Goal: Transaction & Acquisition: Purchase product/service

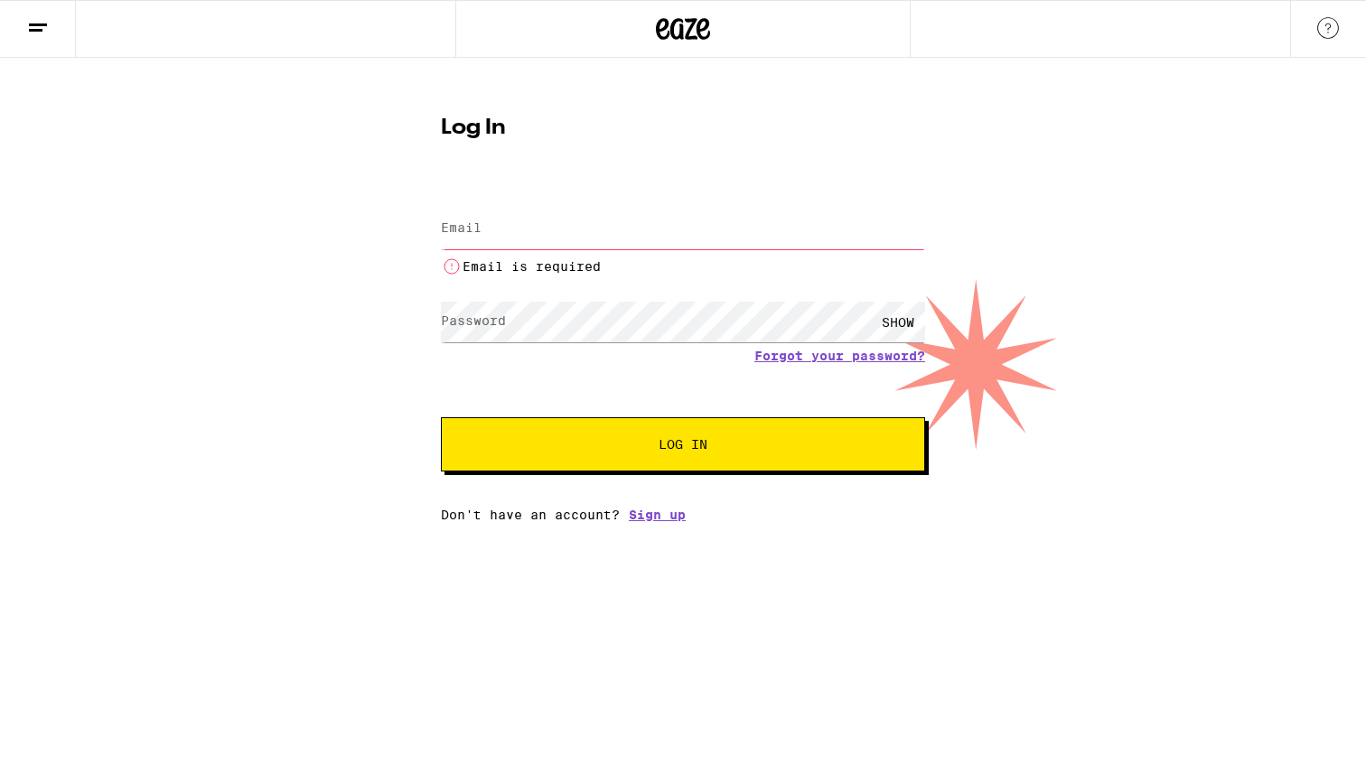
click at [800, 136] on h1 "Log In" at bounding box center [683, 128] width 484 height 22
click at [526, 214] on input "Email" at bounding box center [683, 229] width 484 height 41
type input "[PERSON_NAME][EMAIL_ADDRESS][DOMAIN_NAME]"
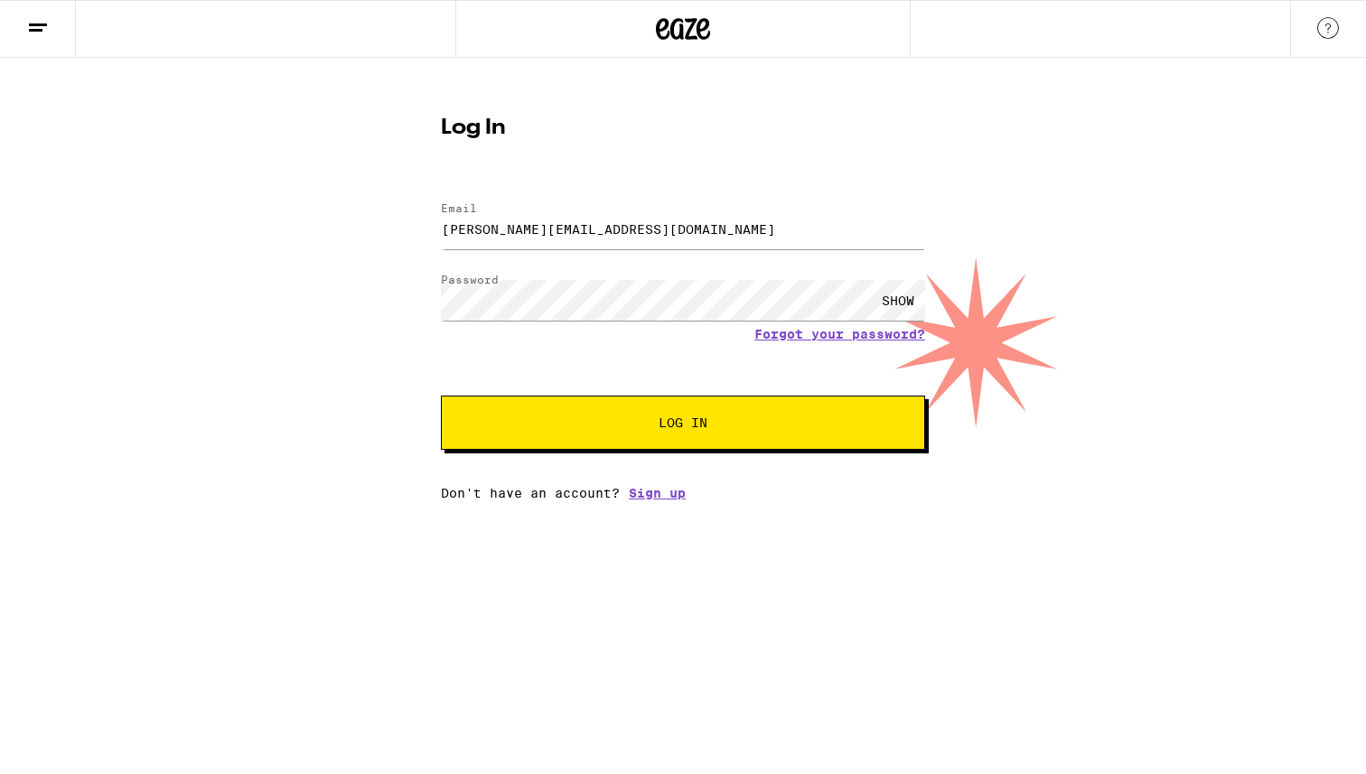
click at [606, 408] on button "Log In" at bounding box center [683, 423] width 484 height 54
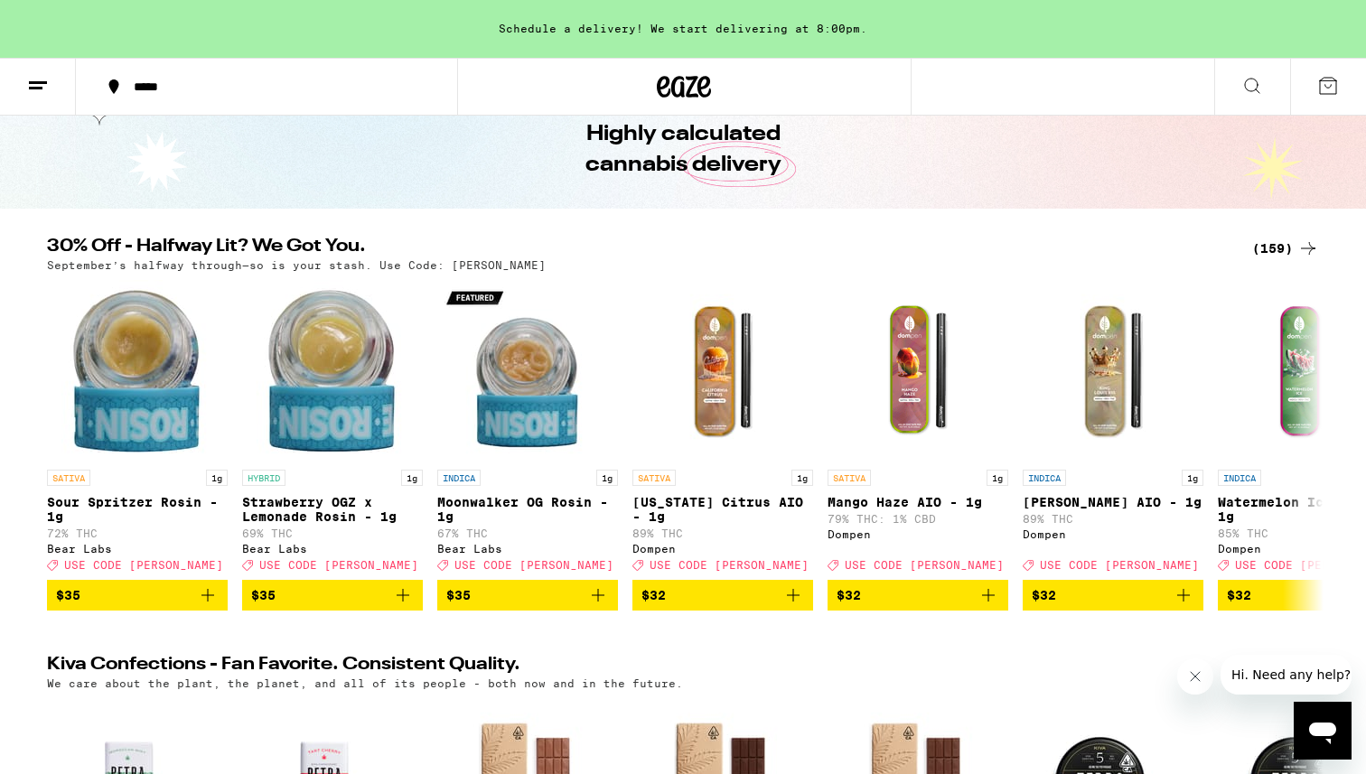
scroll to position [124, 0]
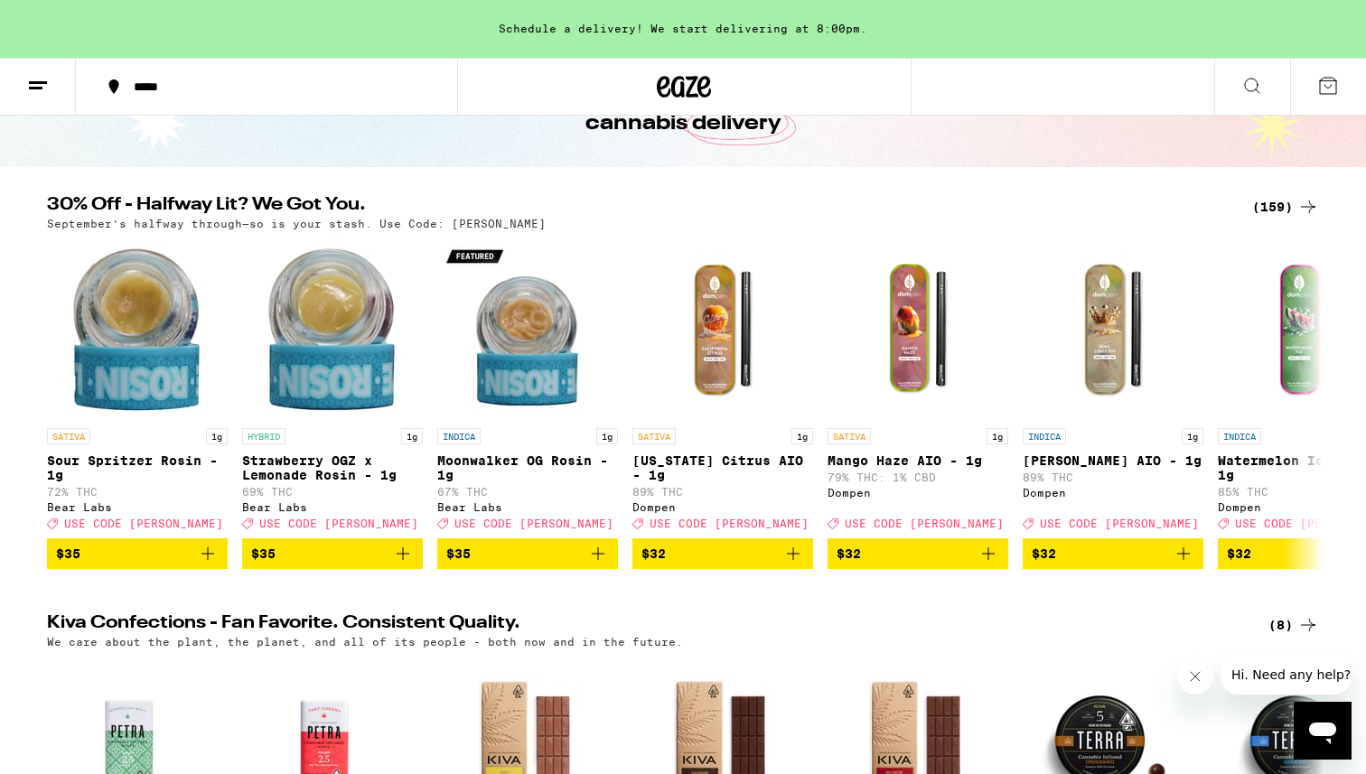
click at [1263, 202] on div "(159)" at bounding box center [1285, 207] width 67 height 22
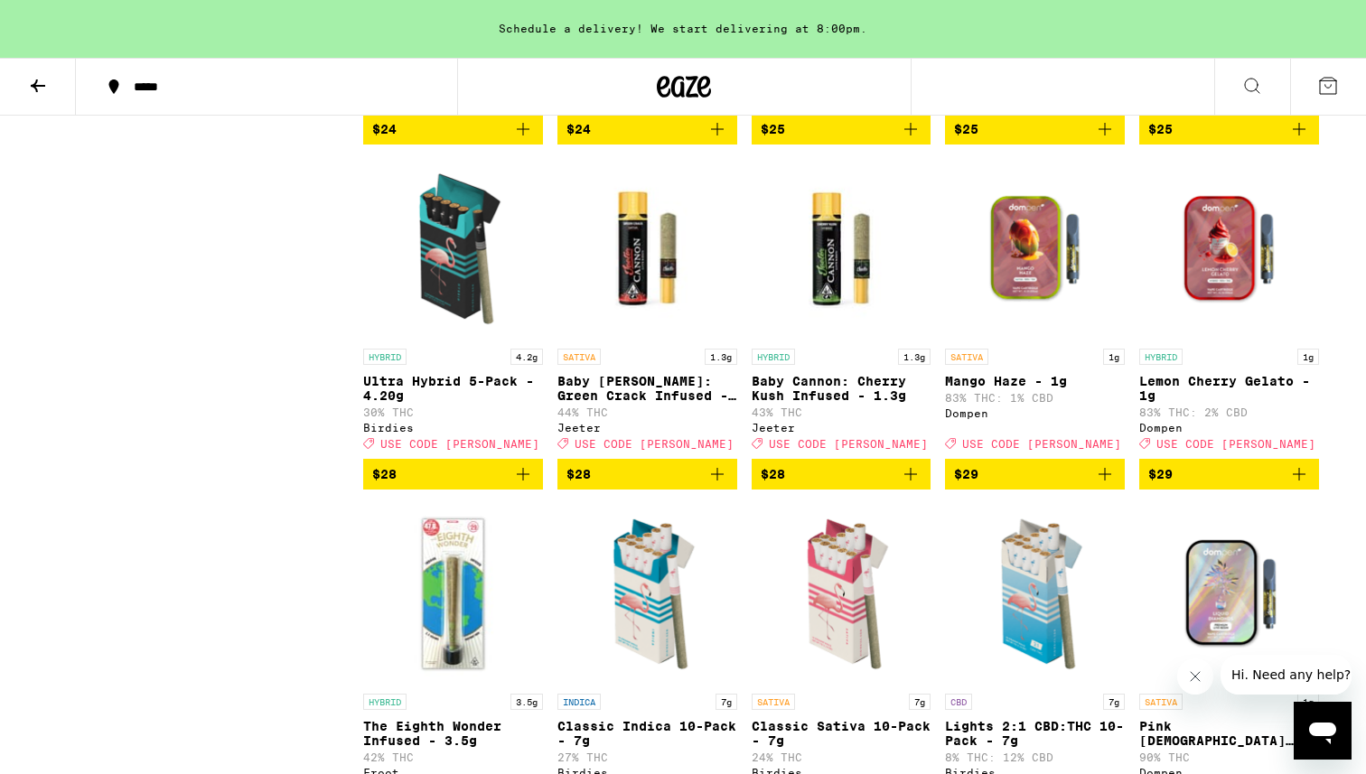
scroll to position [6034, 0]
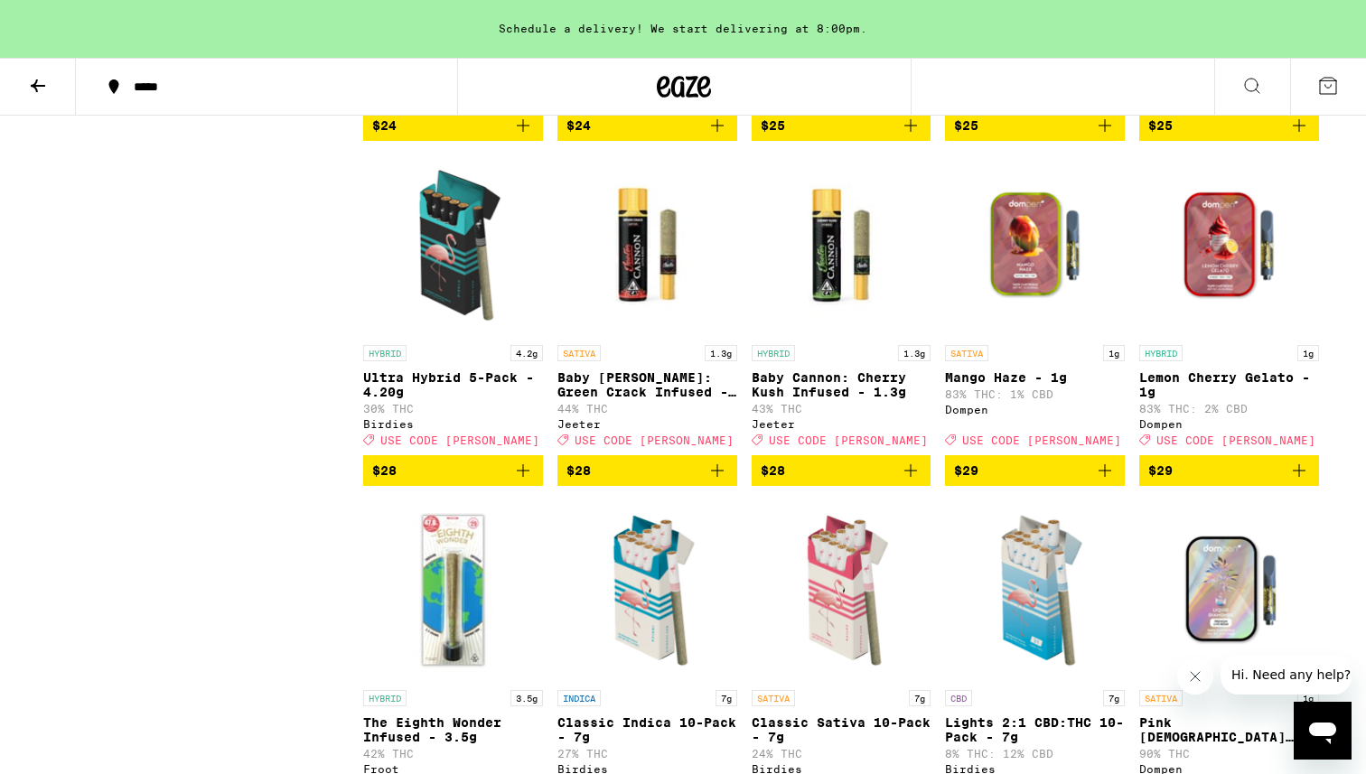
click at [523, 481] on icon "Add to bag" at bounding box center [523, 471] width 22 height 22
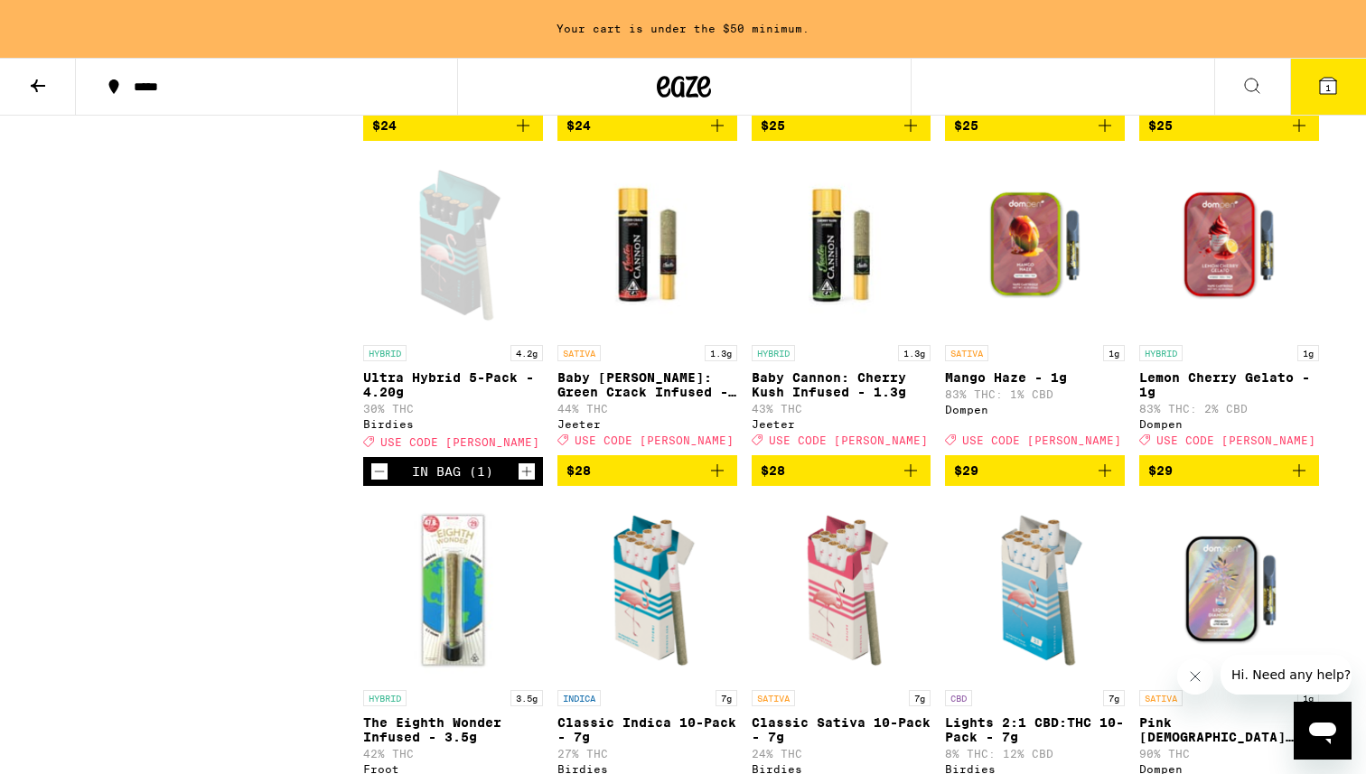
click at [523, 477] on icon "Increment" at bounding box center [527, 472] width 10 height 10
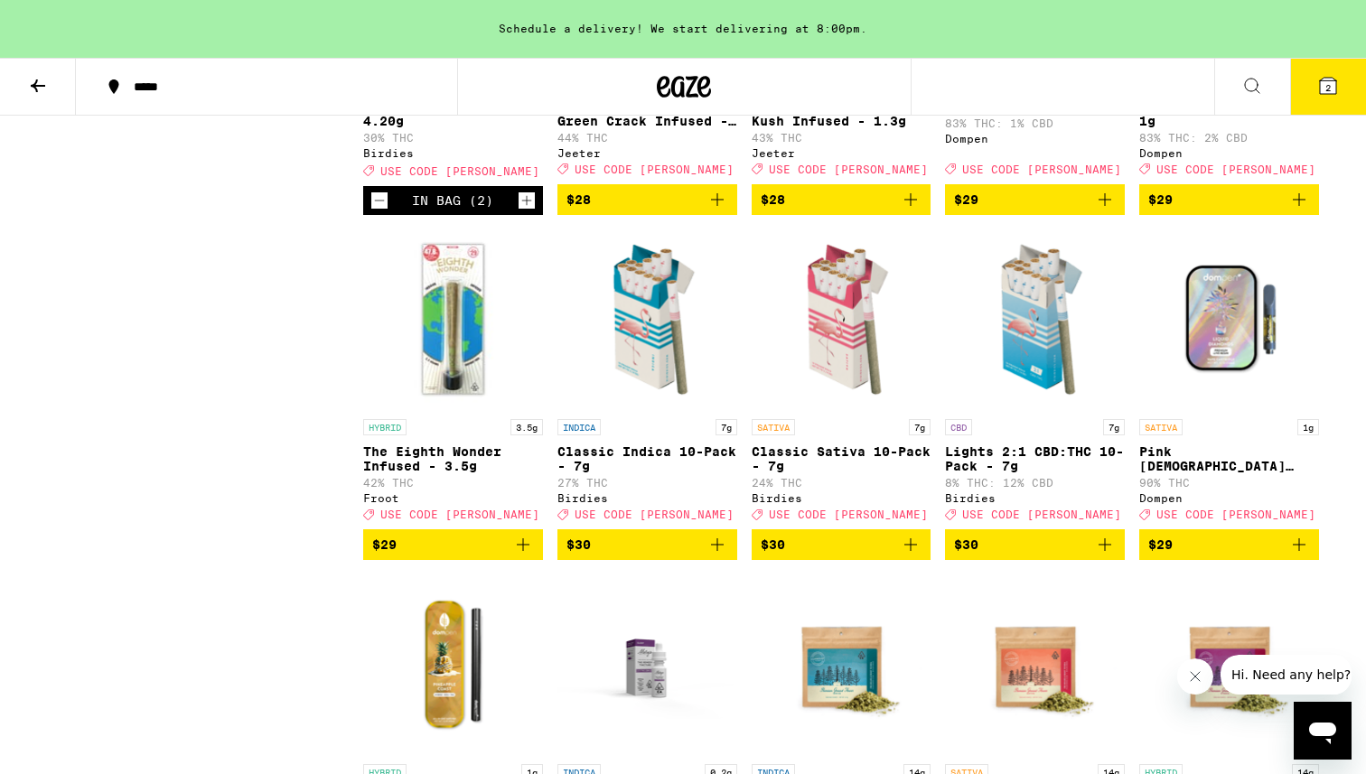
scroll to position [6315, 0]
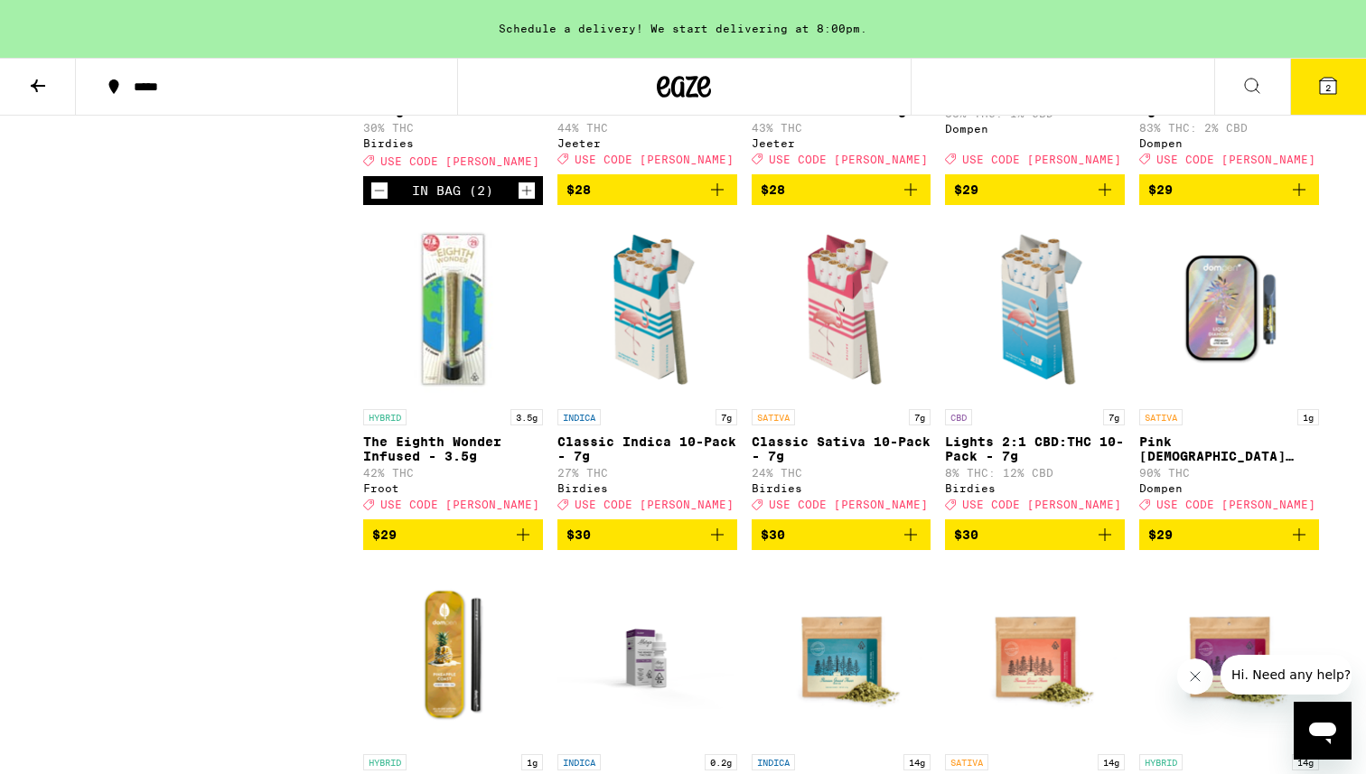
click at [1306, 94] on button "2" at bounding box center [1328, 87] width 76 height 56
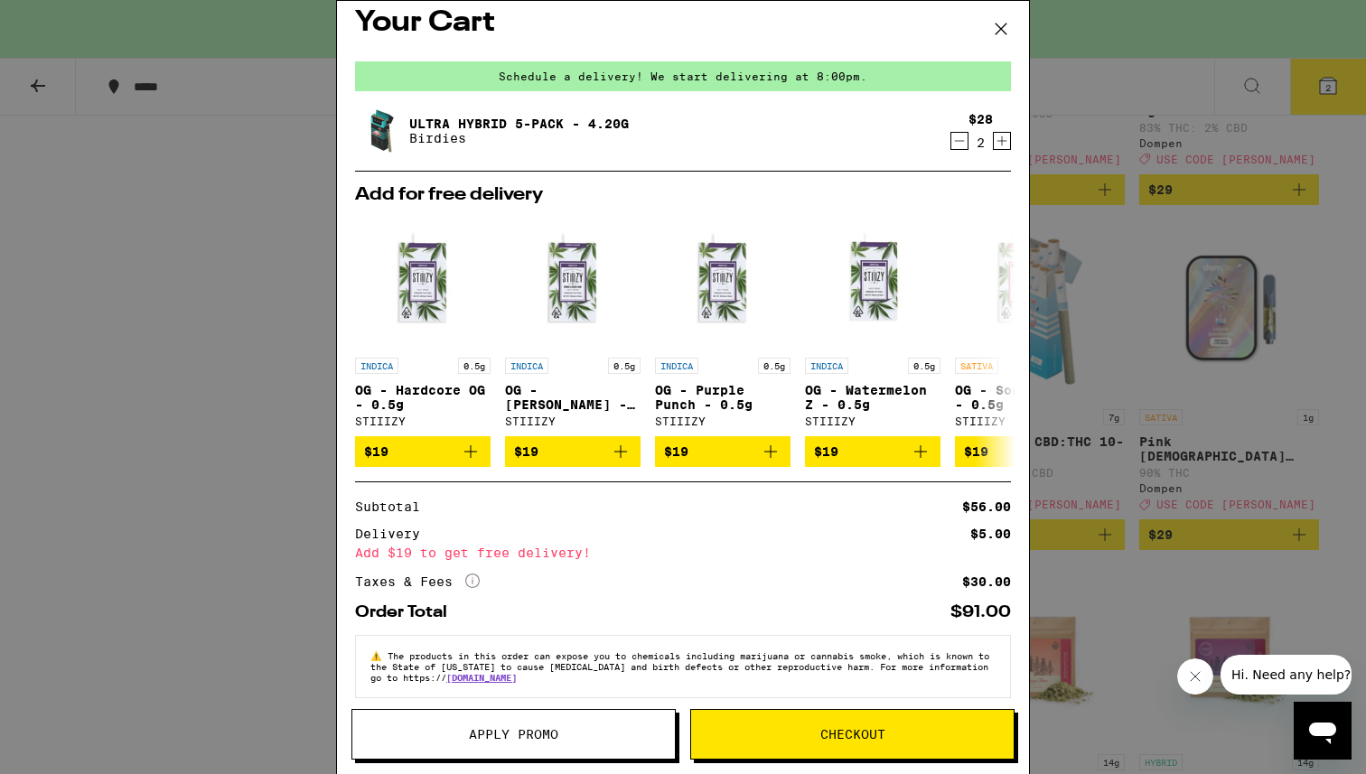
scroll to position [38, 0]
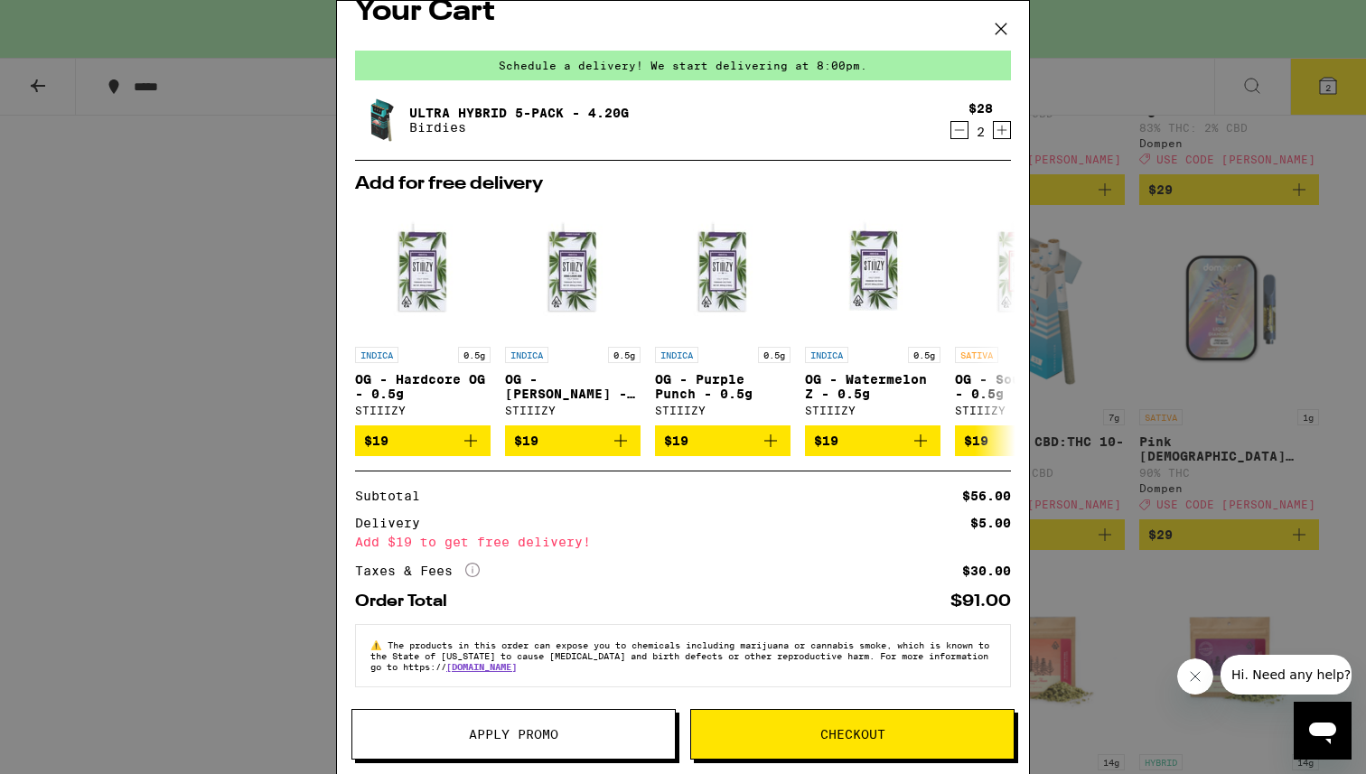
click at [526, 735] on span "Apply Promo" at bounding box center [513, 734] width 89 height 13
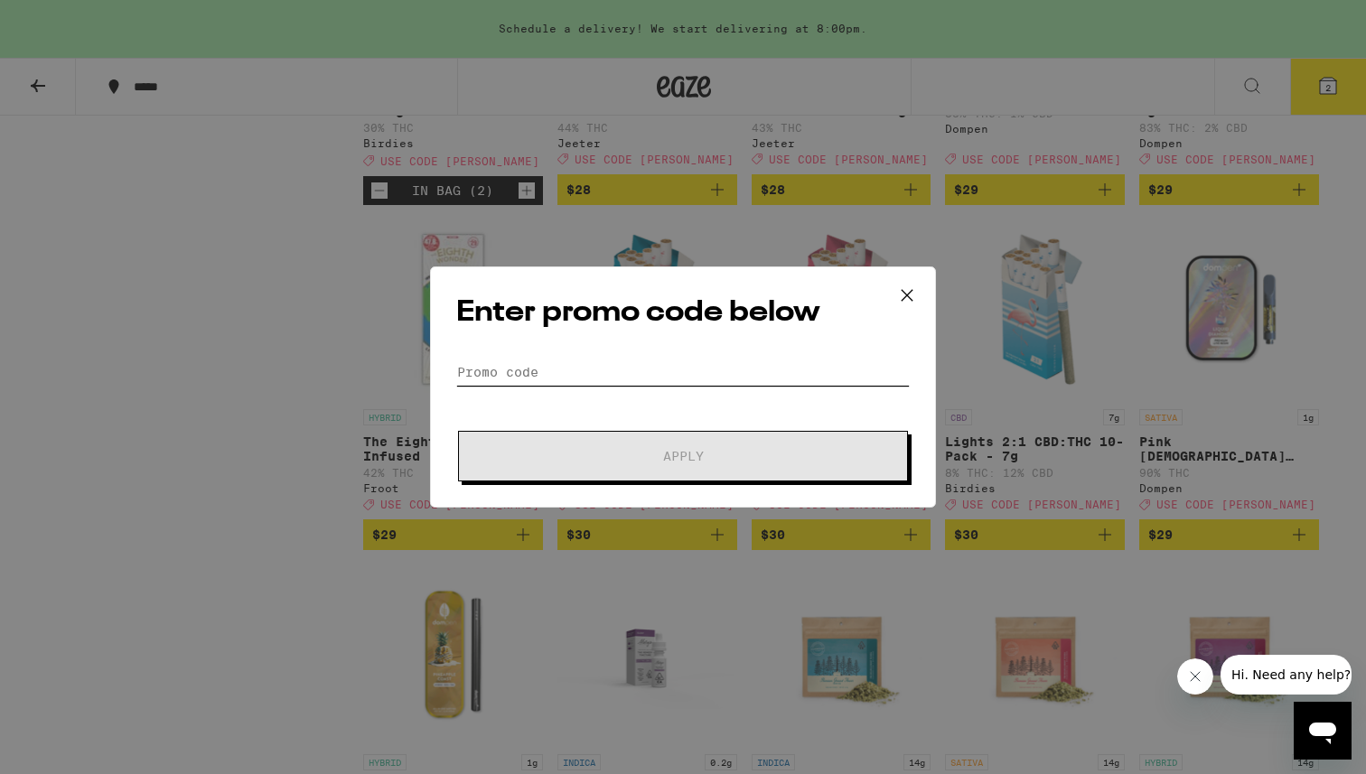
click at [511, 369] on input "Promo Code" at bounding box center [682, 372] width 453 height 27
click at [906, 292] on icon at bounding box center [906, 295] width 27 height 27
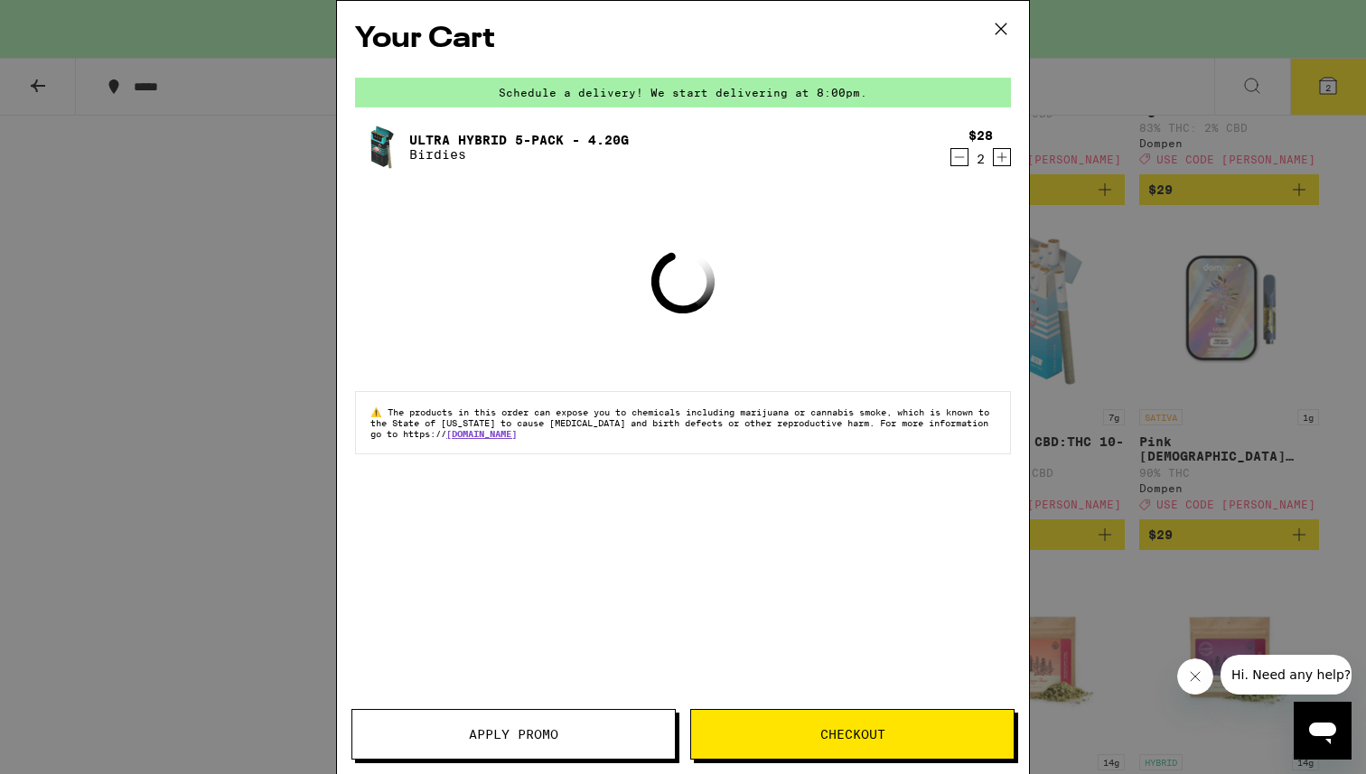
click at [961, 154] on icon "Decrement" at bounding box center [959, 157] width 16 height 22
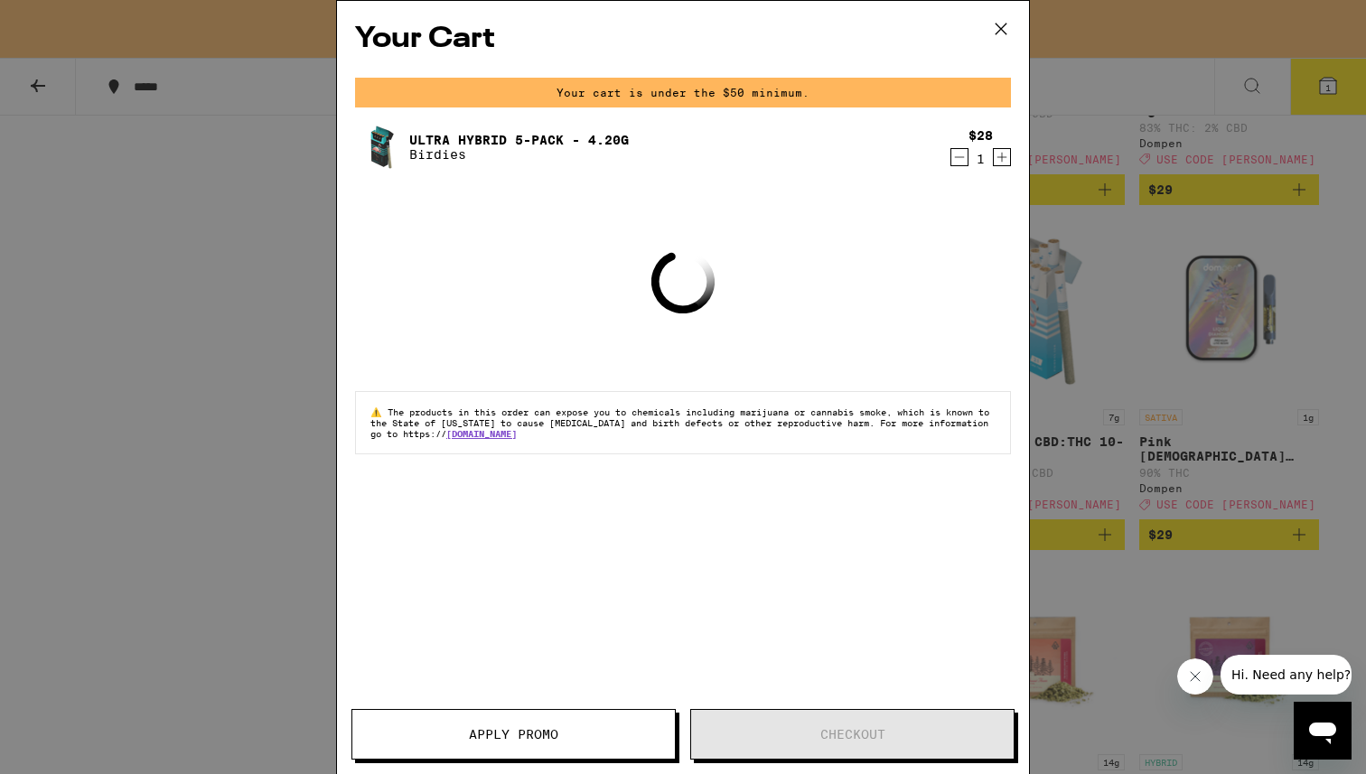
click at [999, 151] on icon "Increment" at bounding box center [1002, 157] width 16 height 22
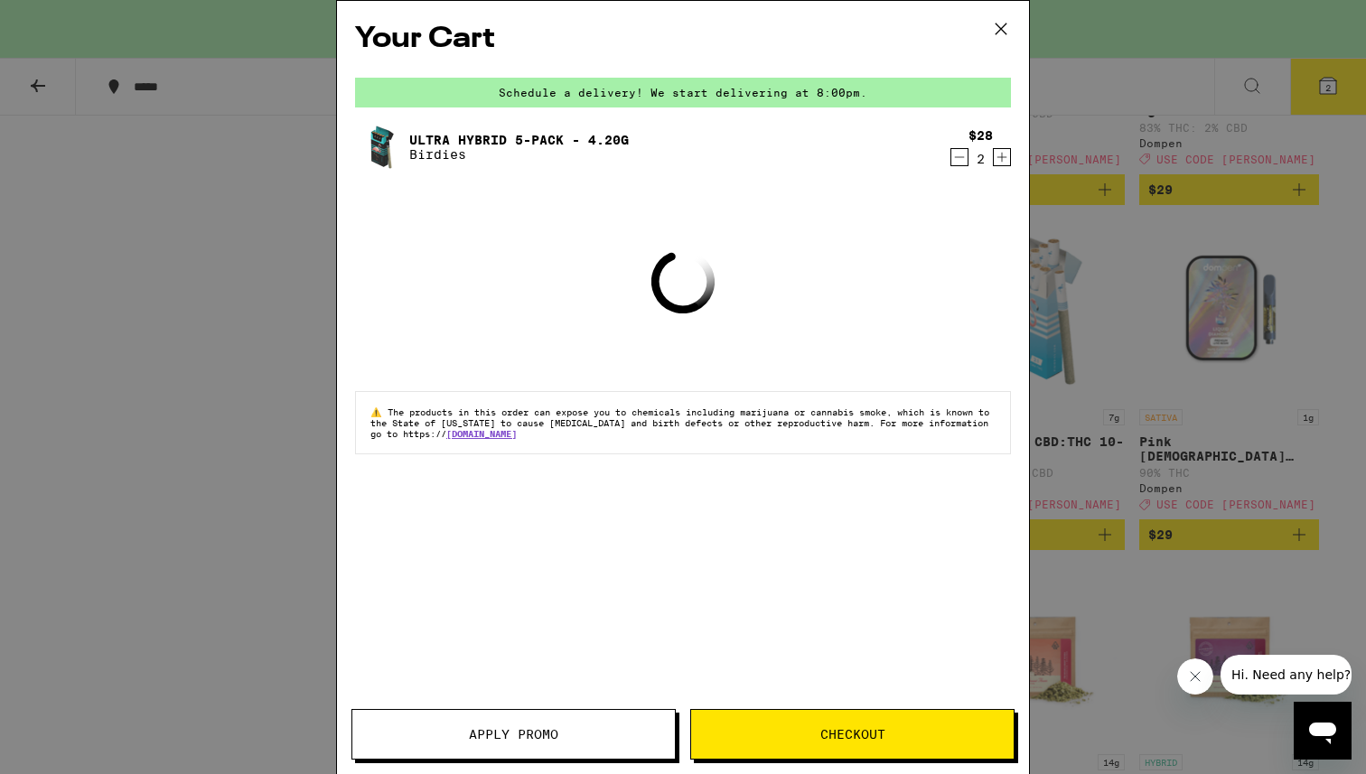
click at [556, 749] on button "Apply Promo" at bounding box center [513, 734] width 324 height 51
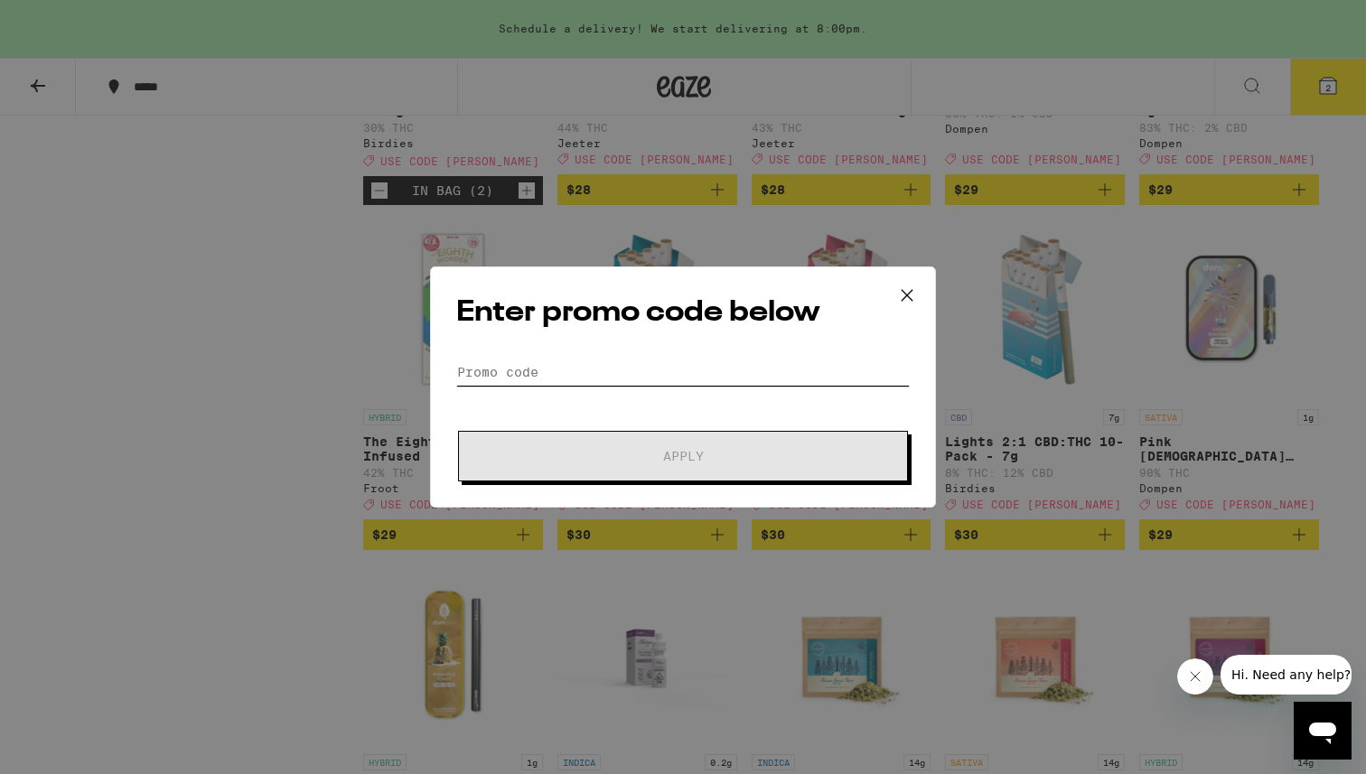
click at [563, 378] on input "Promo Code" at bounding box center [682, 372] width 453 height 27
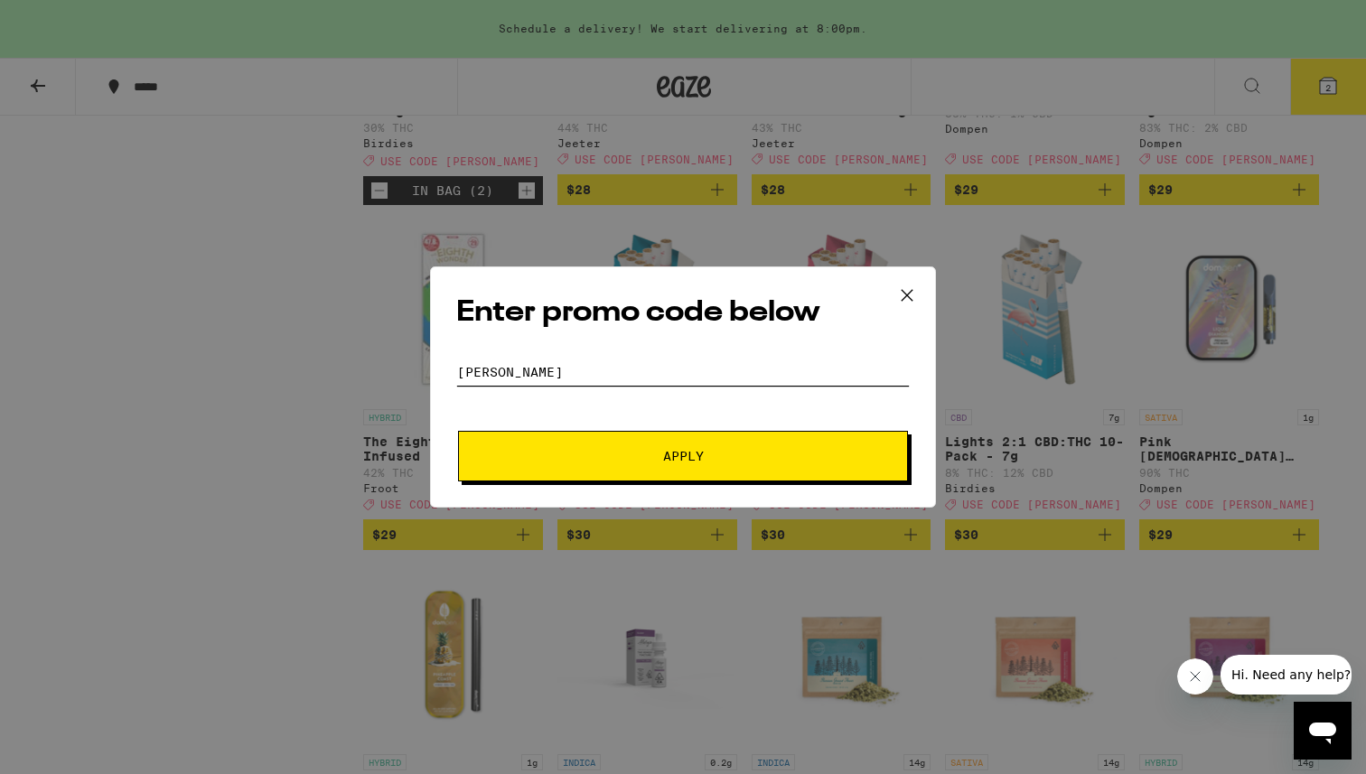
type input "[PERSON_NAME]"
click at [671, 460] on span "Apply" at bounding box center [683, 456] width 41 height 13
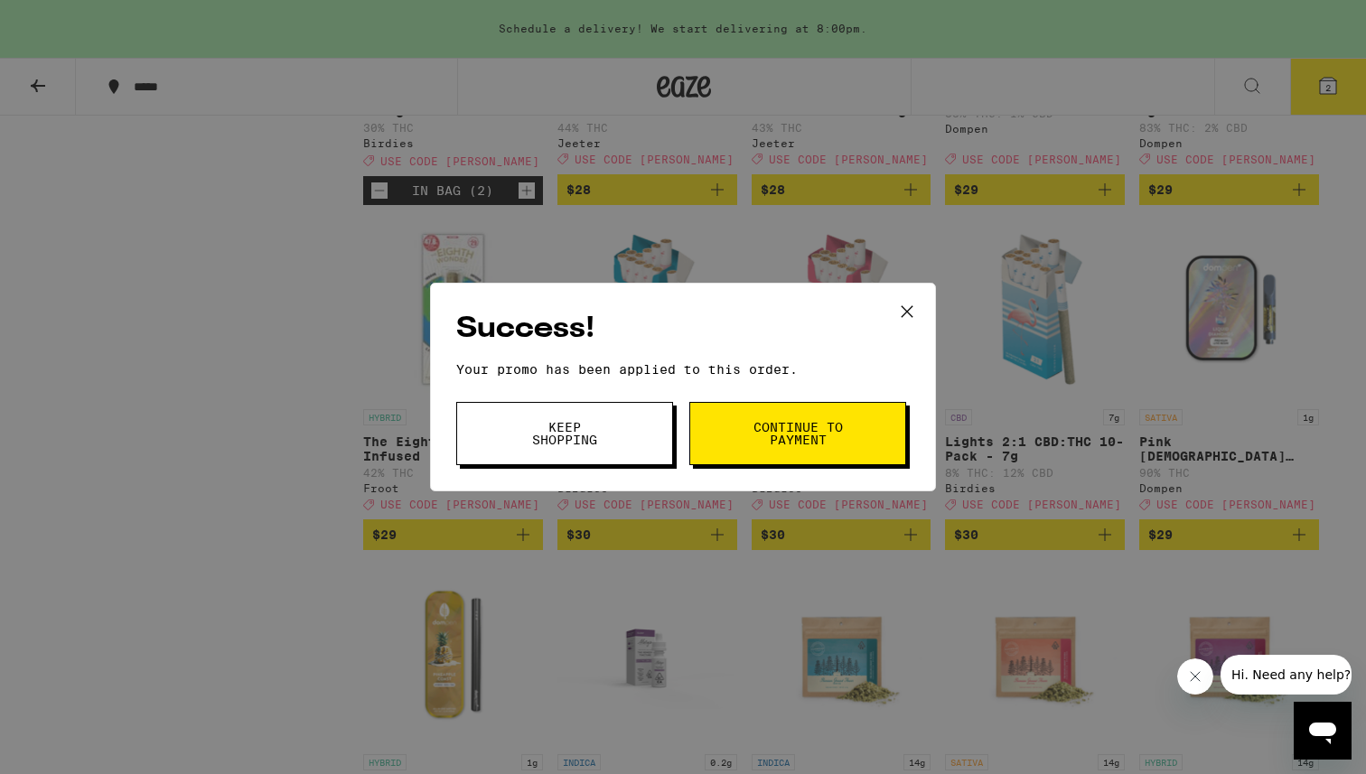
click at [748, 444] on button "Continue to payment" at bounding box center [797, 433] width 217 height 63
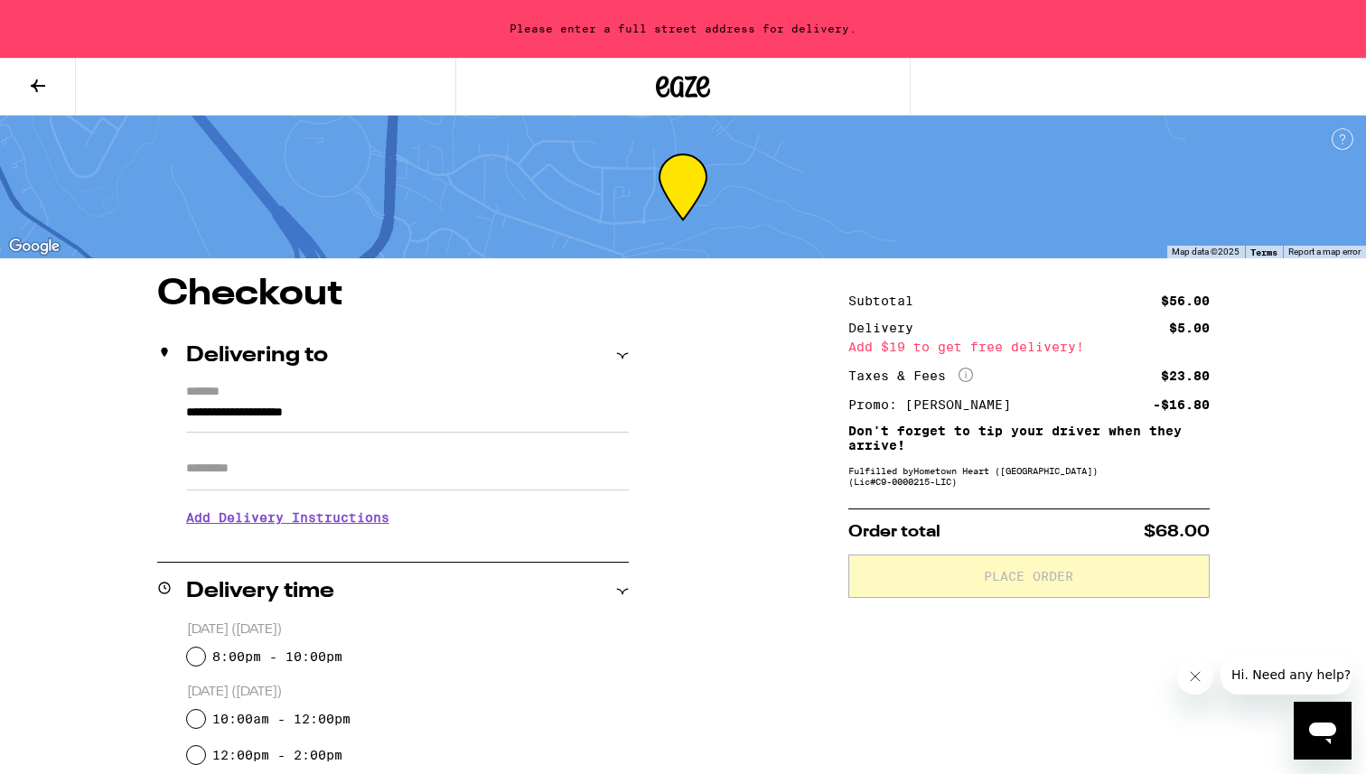
drag, startPoint x: 377, startPoint y: 416, endPoint x: 62, endPoint y: 361, distance: 319.0
click at [62, 362] on div "**********" at bounding box center [683, 746] width 1301 height 941
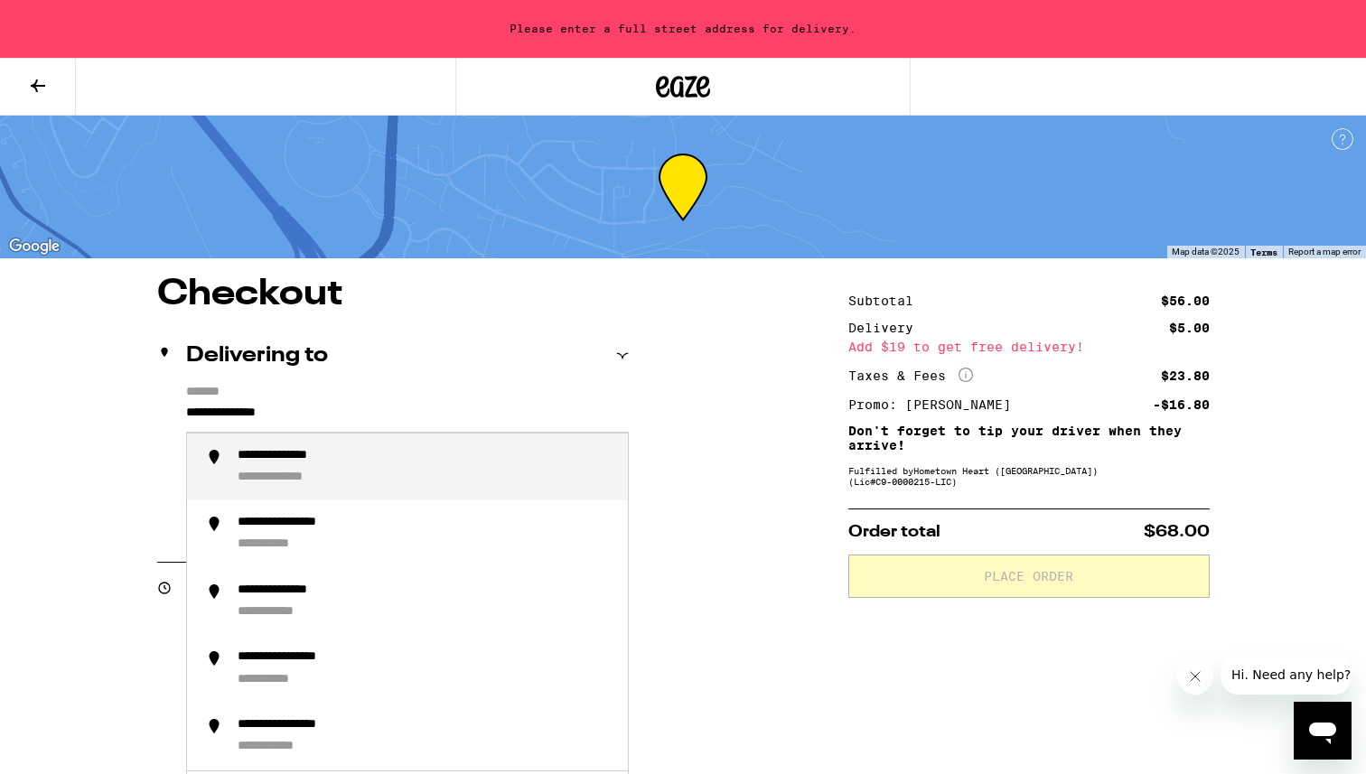
click at [294, 490] on li "**********" at bounding box center [407, 468] width 441 height 68
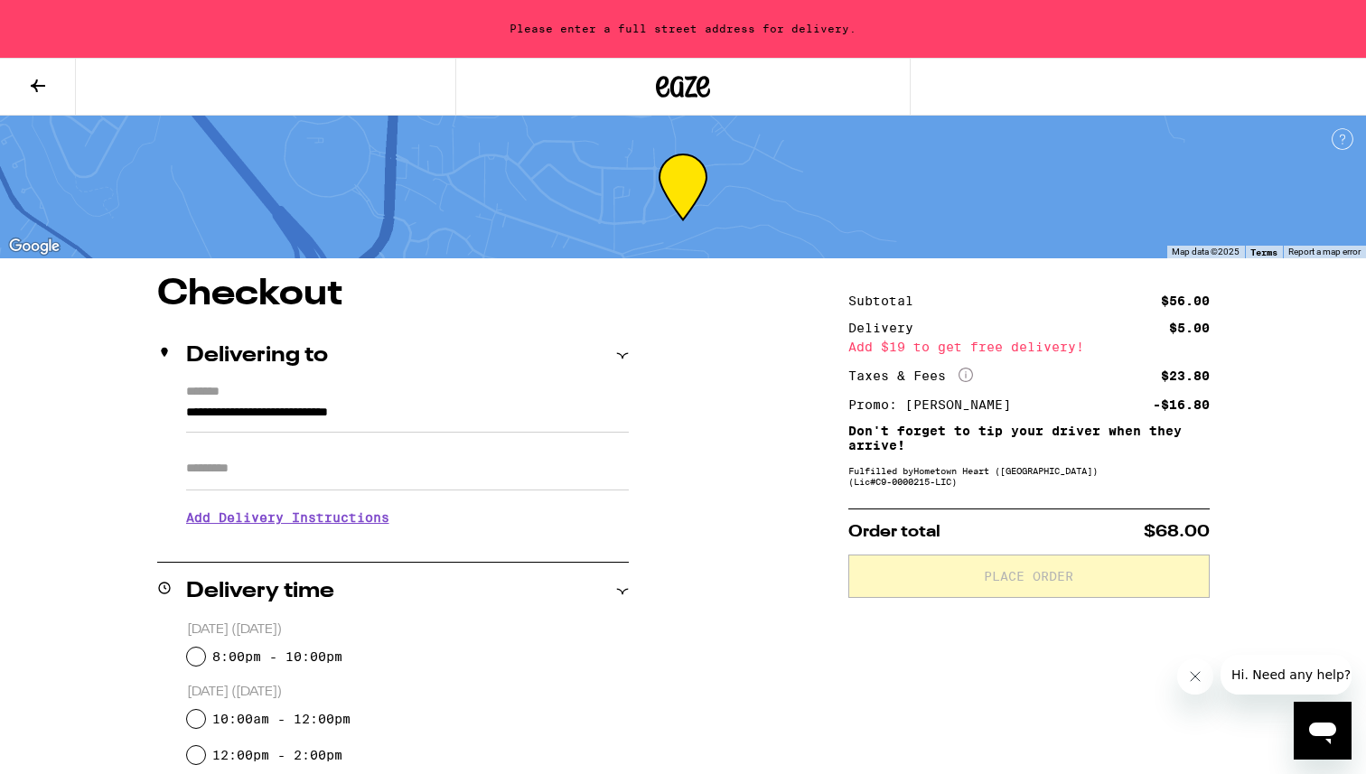
type input "**********"
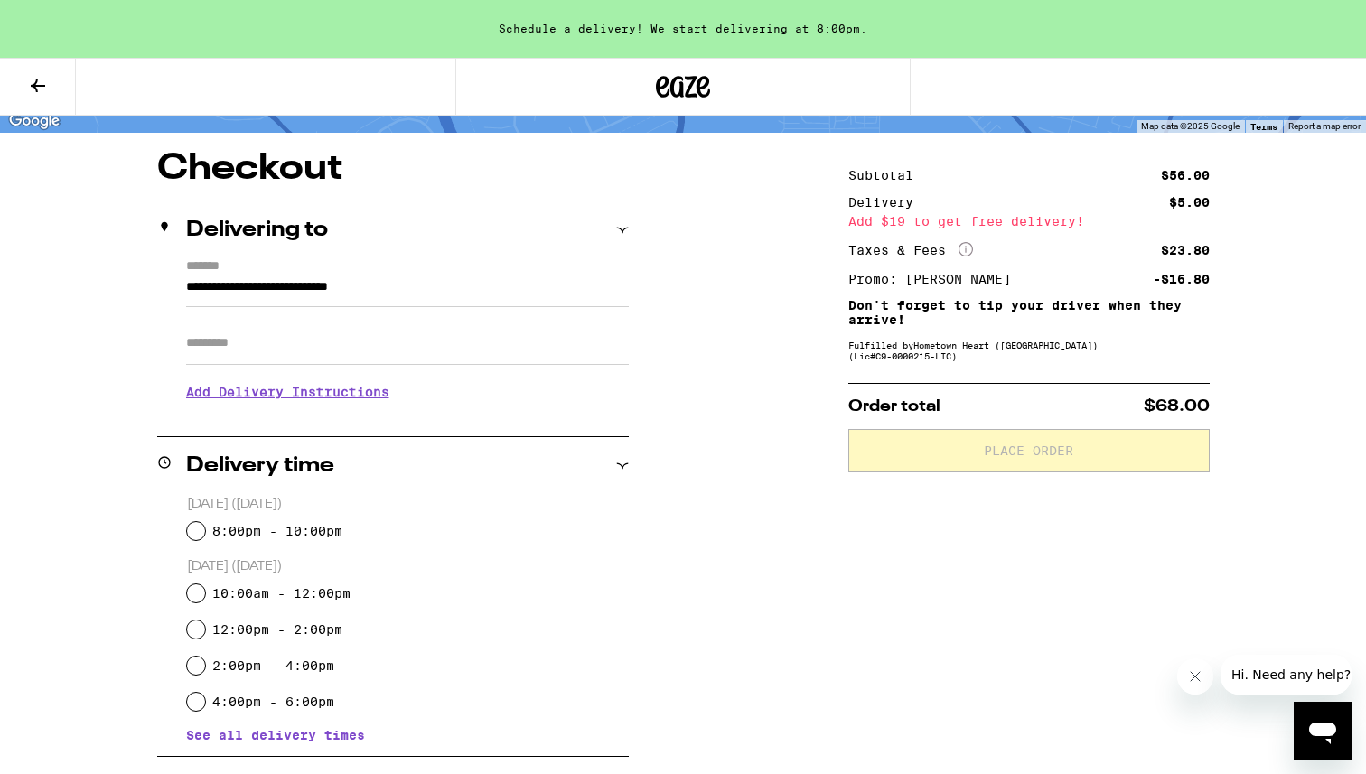
scroll to position [140, 0]
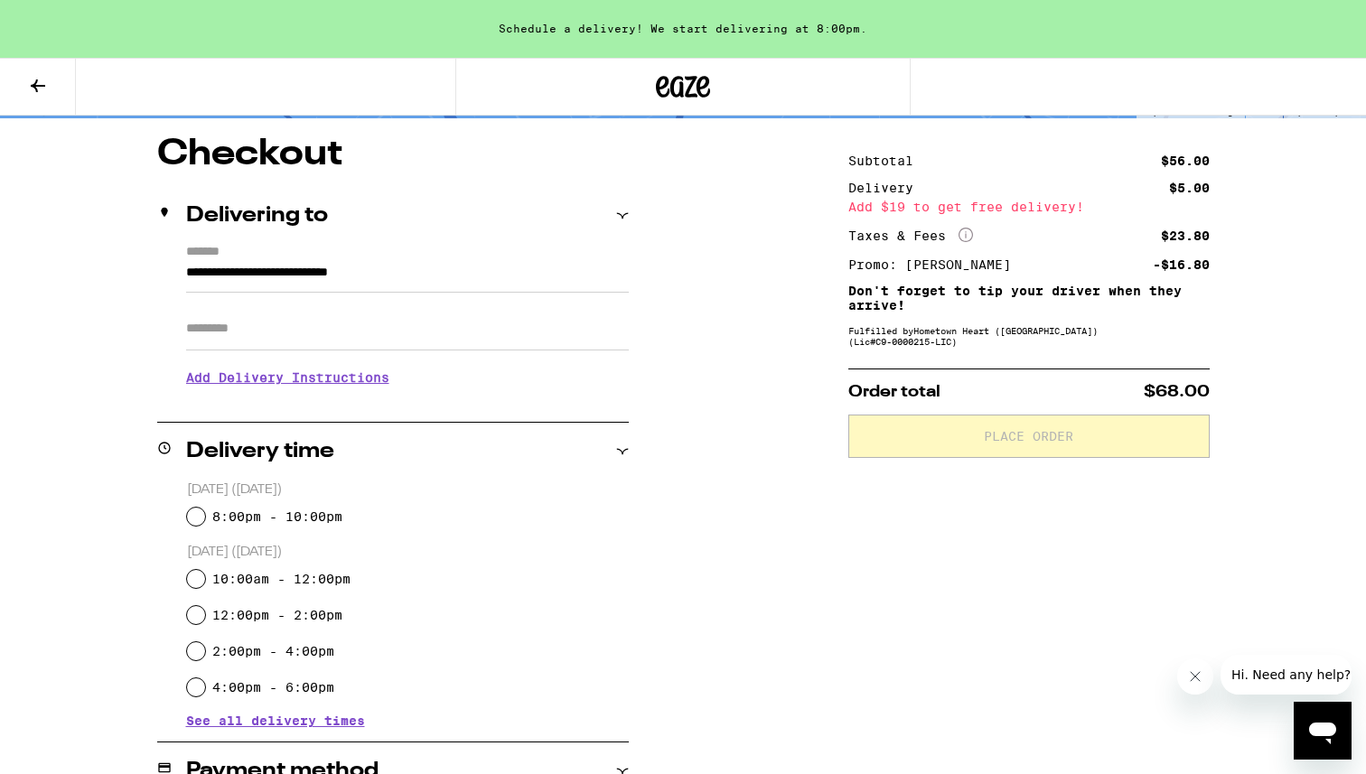
click at [336, 520] on label "8:00pm - 10:00pm" at bounding box center [277, 516] width 130 height 14
click at [205, 520] on input "8:00pm - 10:00pm" at bounding box center [196, 517] width 18 height 18
radio input "true"
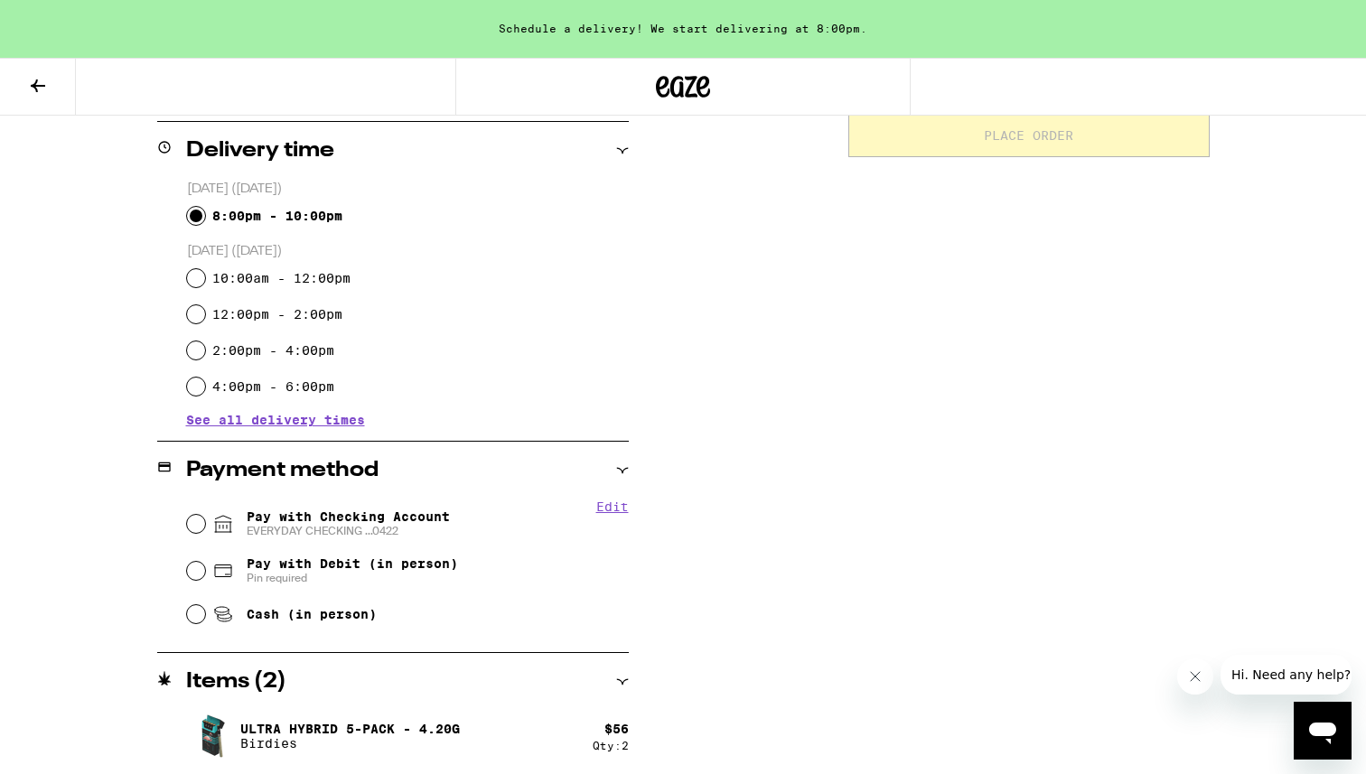
scroll to position [444, 0]
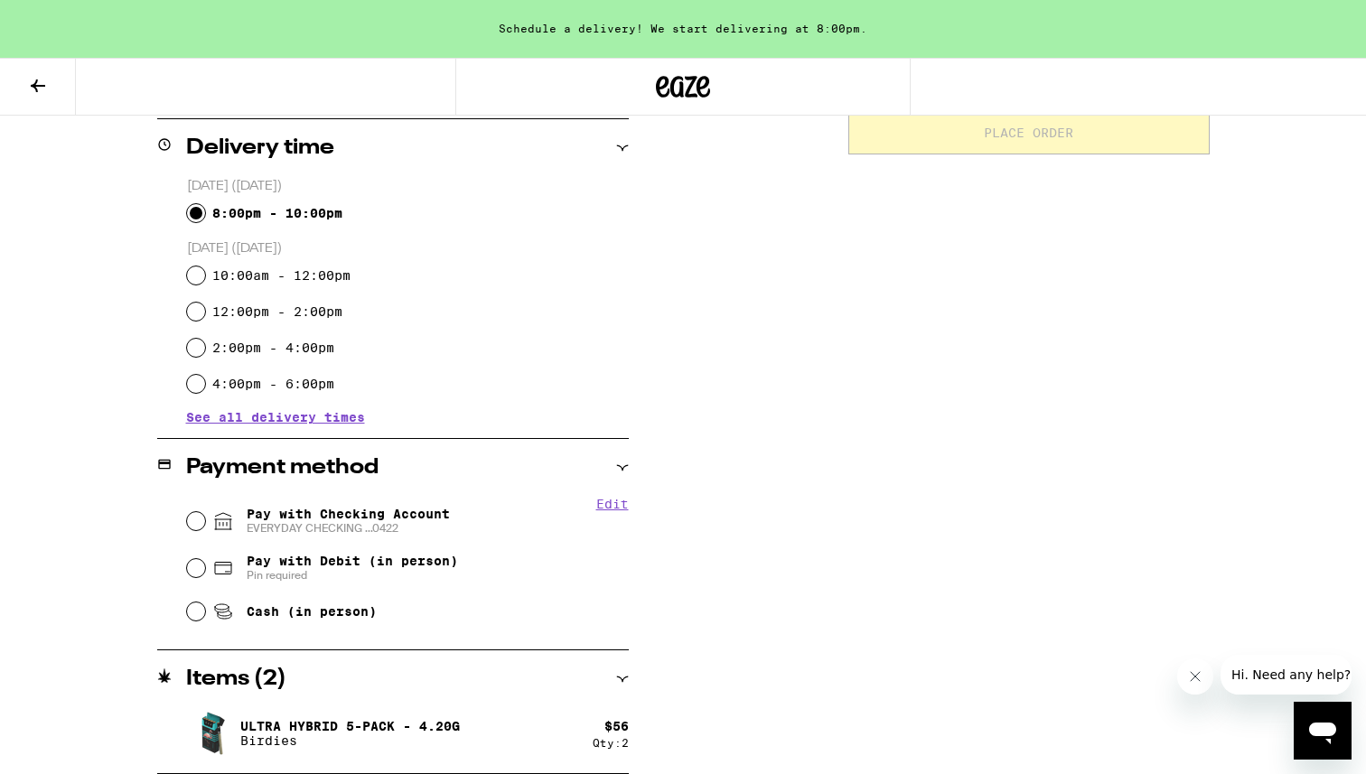
click at [354, 528] on span "EVERYDAY CHECKING ...0422" at bounding box center [348, 528] width 203 height 14
click at [205, 528] on input "Pay with Checking Account EVERYDAY CHECKING ...0422" at bounding box center [196, 521] width 18 height 18
radio input "true"
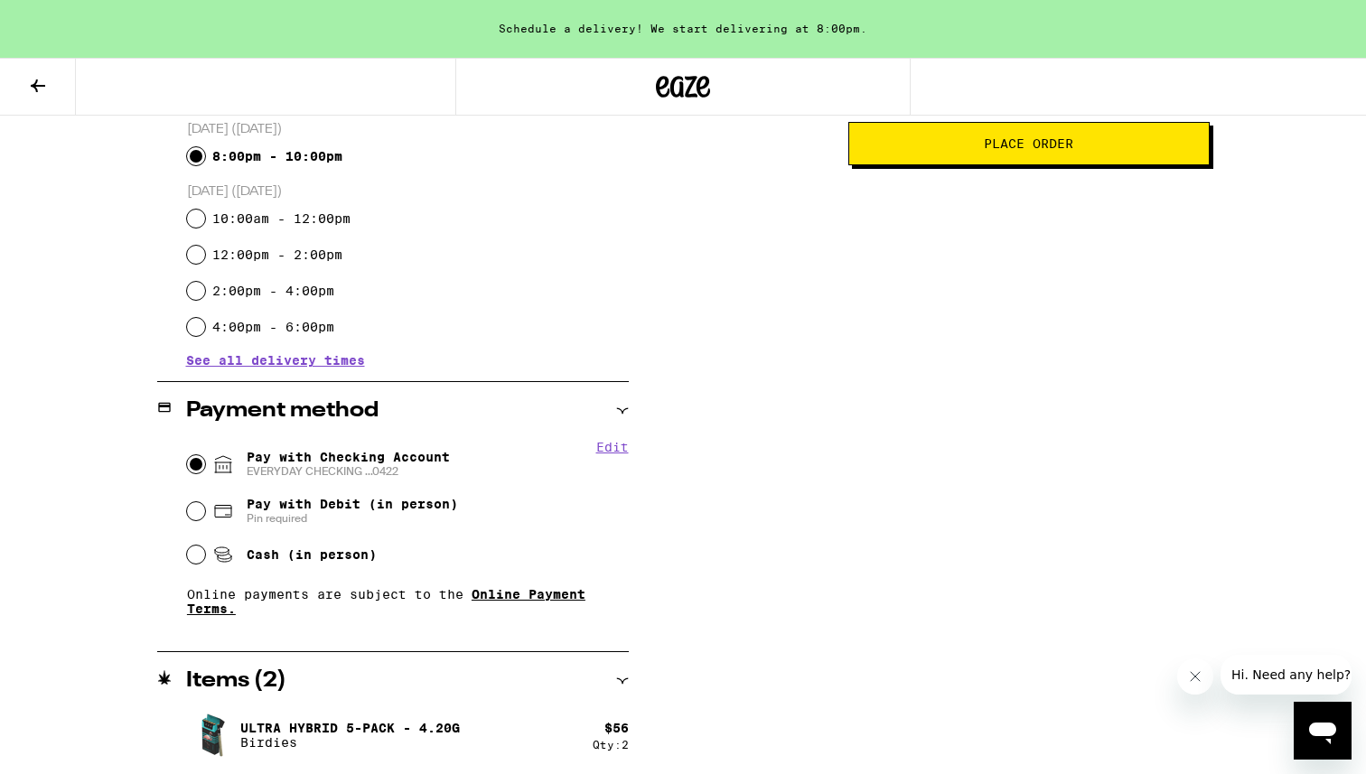
scroll to position [502, 0]
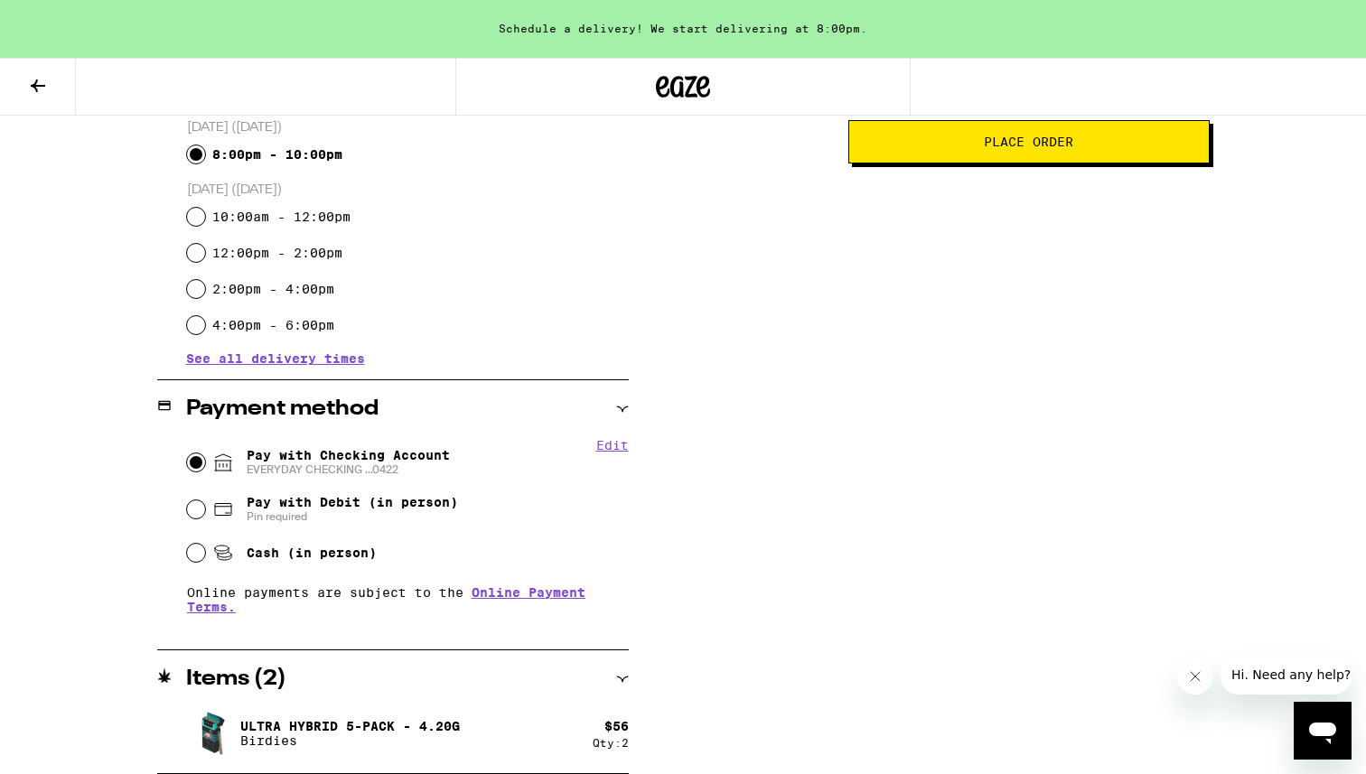
click at [1060, 159] on button "Place Order" at bounding box center [1028, 141] width 361 height 43
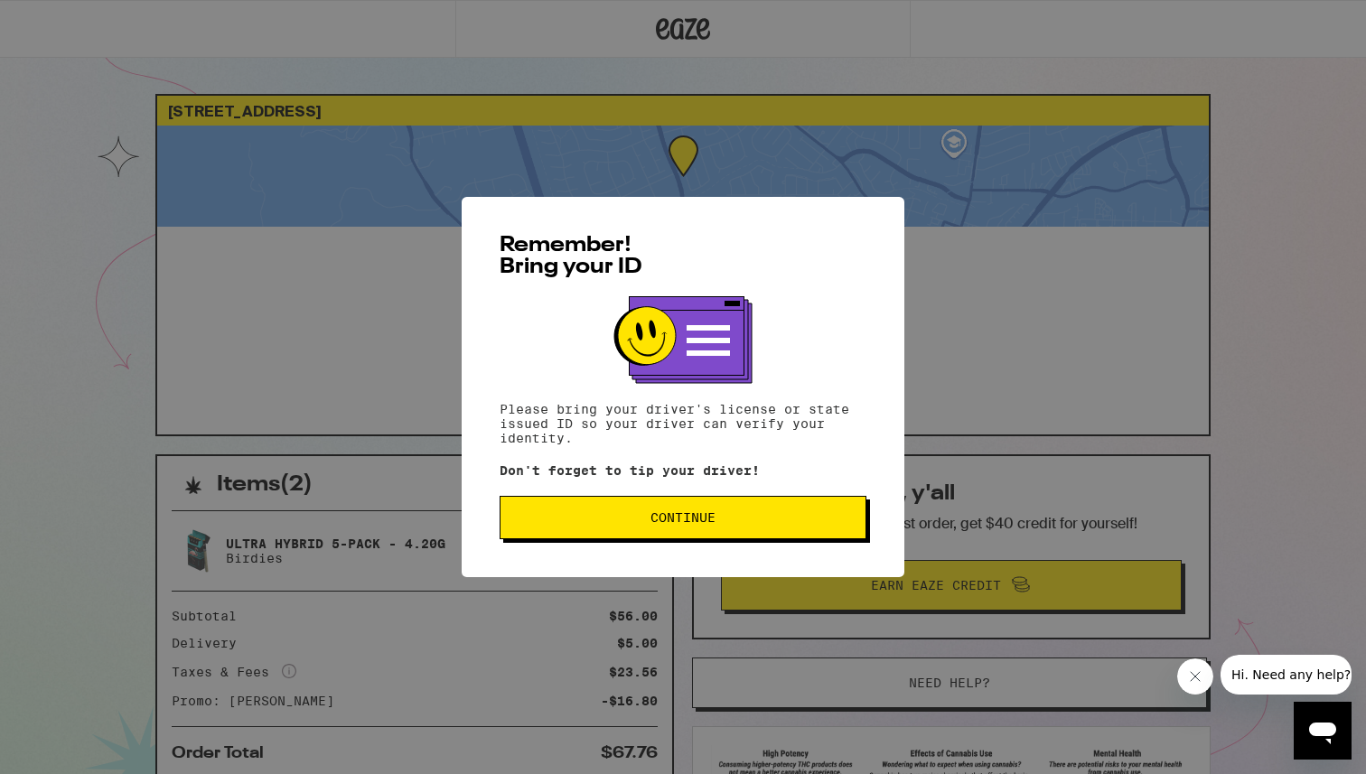
click at [678, 532] on button "Continue" at bounding box center [683, 517] width 367 height 43
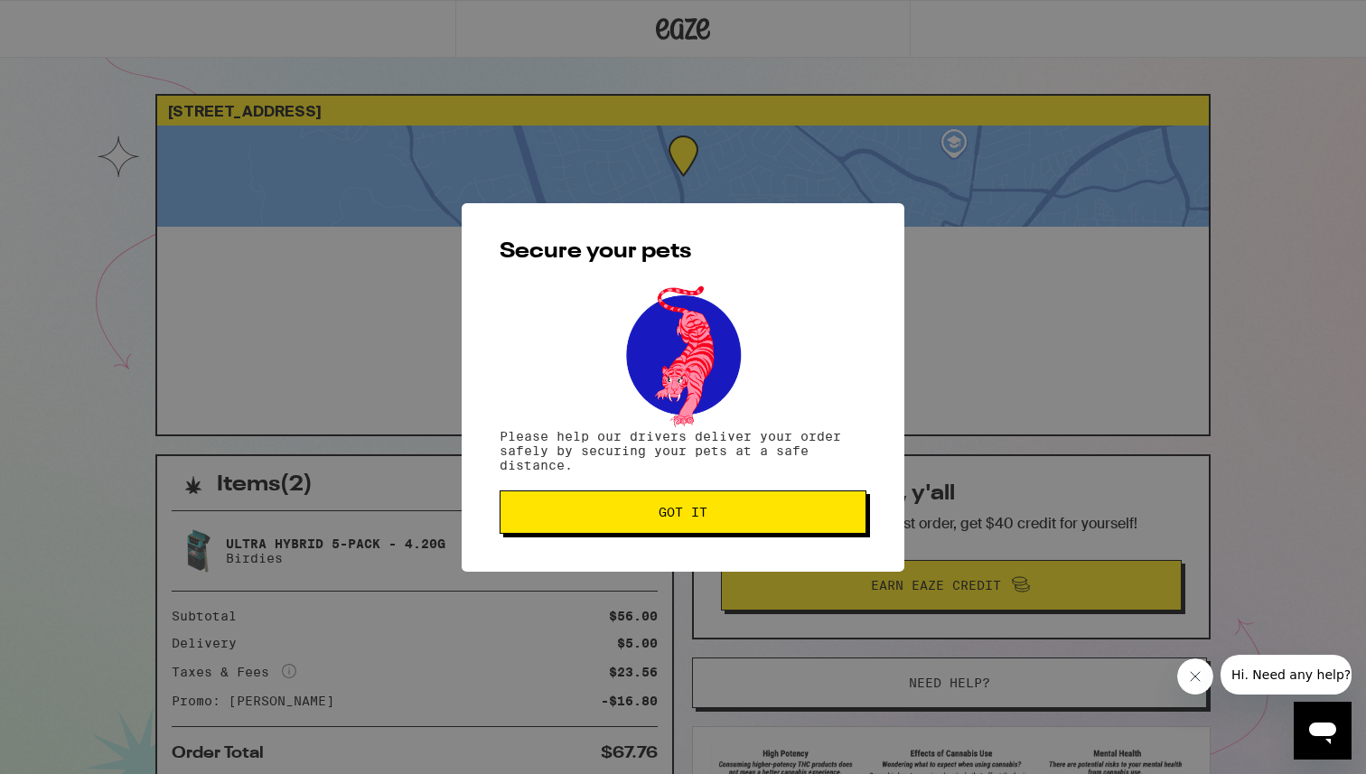
click at [678, 532] on button "Got it" at bounding box center [683, 511] width 367 height 43
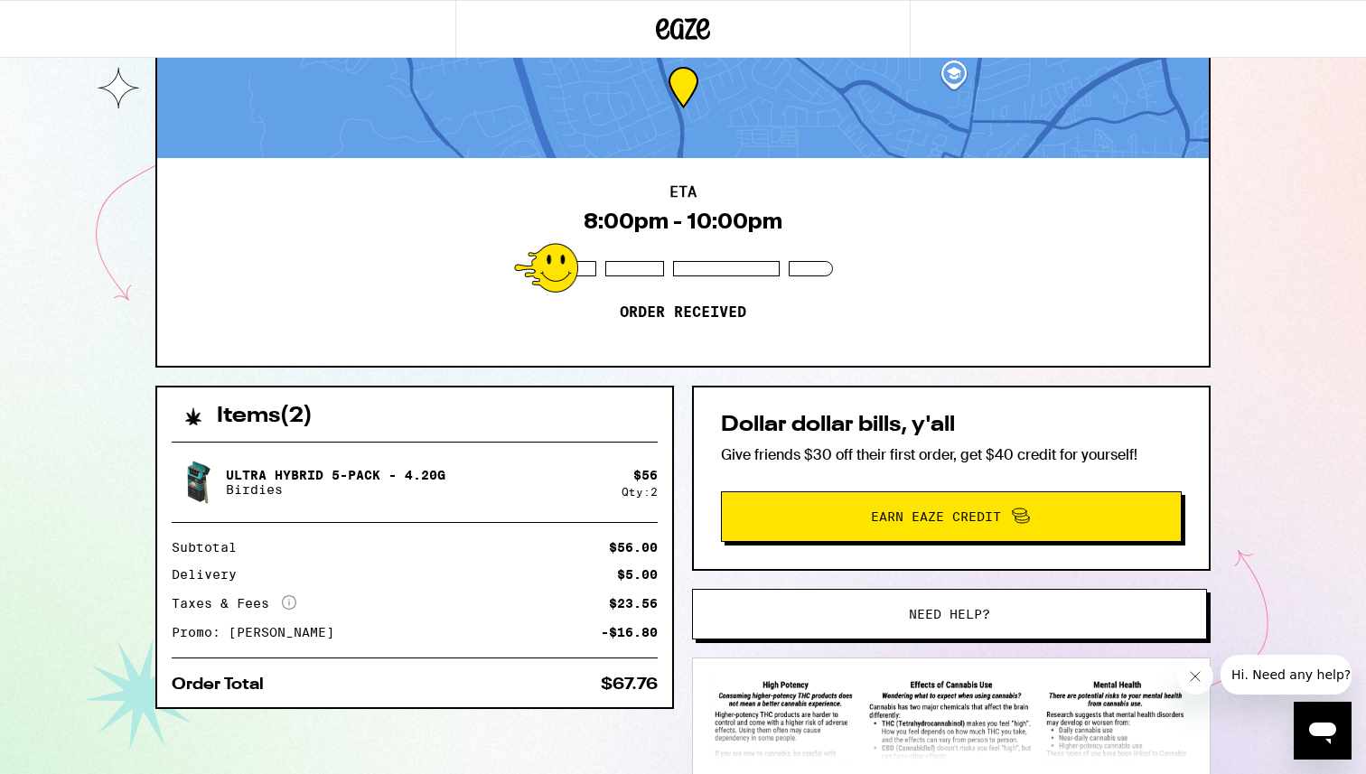
scroll to position [68, 0]
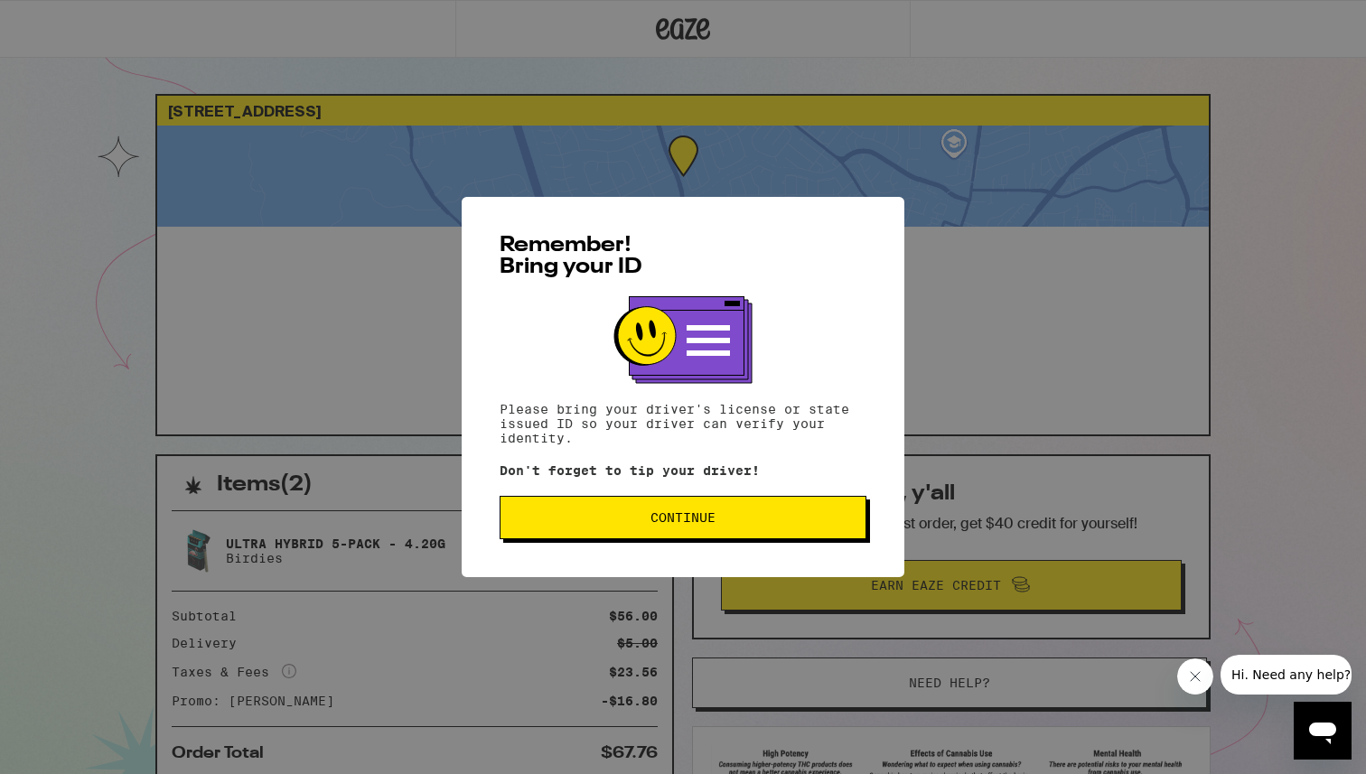
click at [784, 531] on button "Continue" at bounding box center [683, 517] width 367 height 43
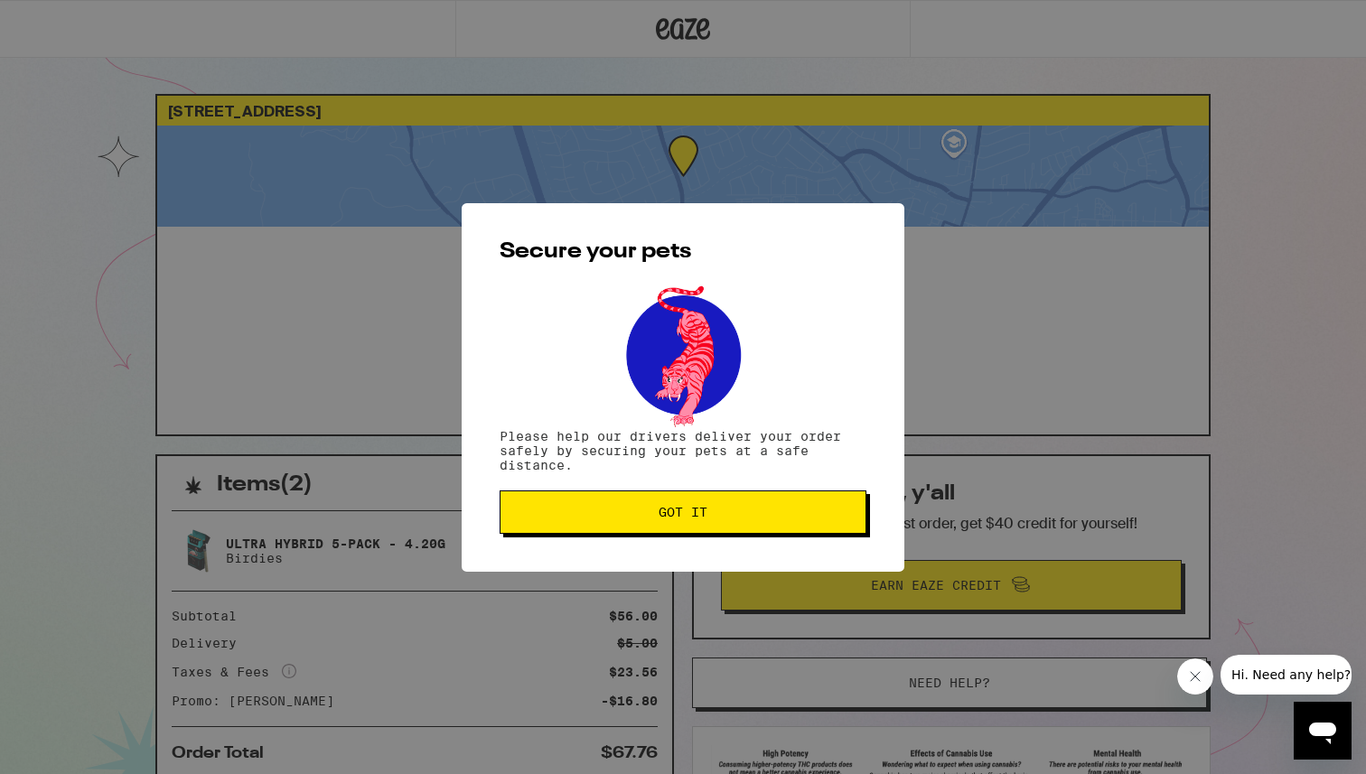
click at [733, 524] on button "Got it" at bounding box center [683, 511] width 367 height 43
